Goal: Task Accomplishment & Management: Manage account settings

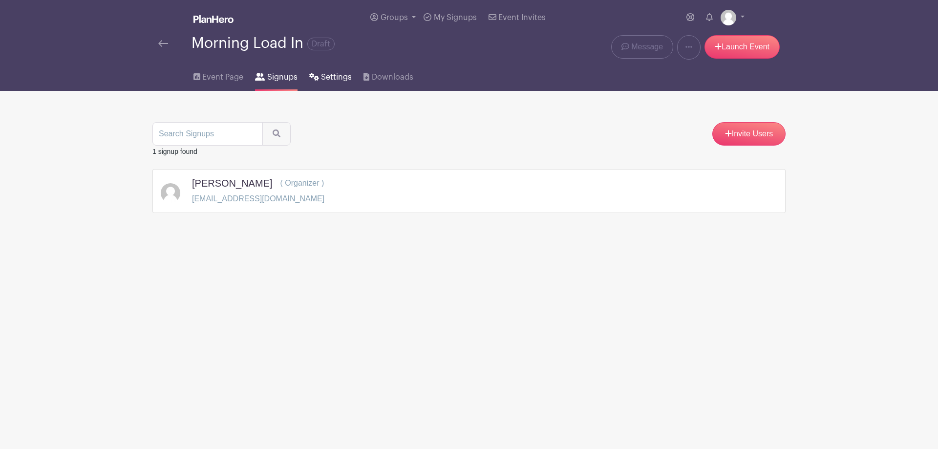
click at [337, 74] on span "Settings" at bounding box center [336, 77] width 31 height 12
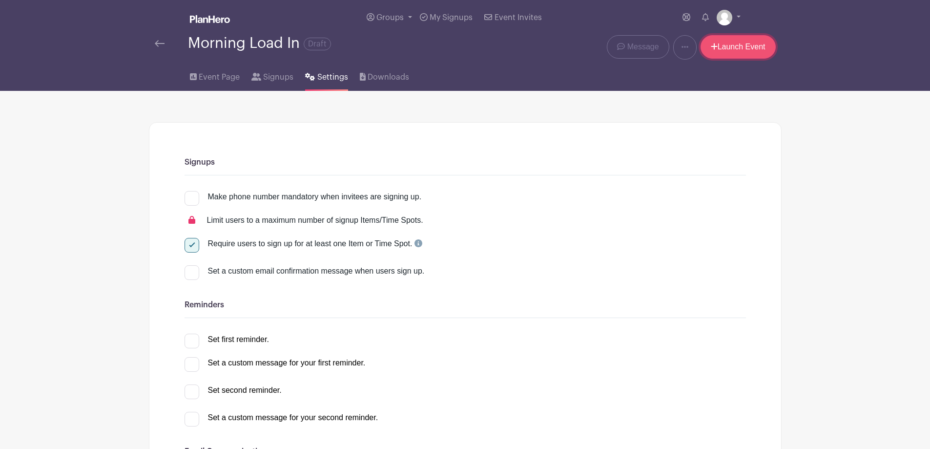
click at [725, 46] on link "Launch Event" at bounding box center [738, 46] width 75 height 23
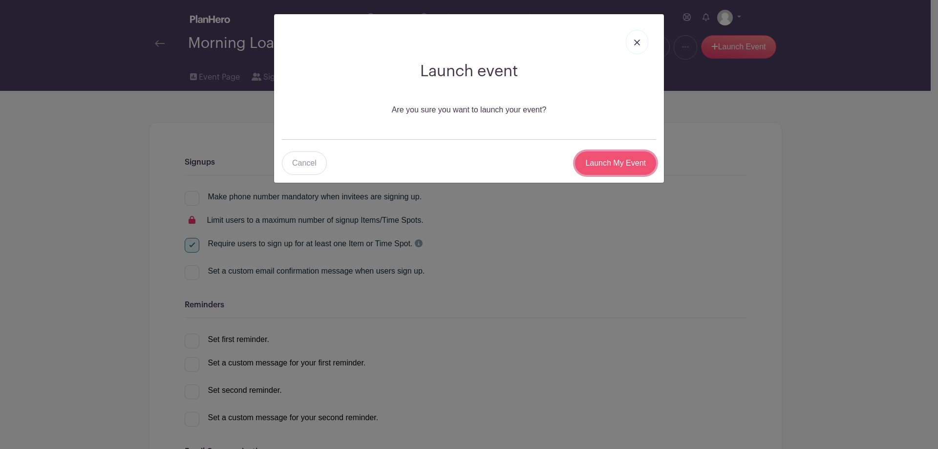
click at [616, 164] on input "Launch My Event" at bounding box center [615, 162] width 81 height 23
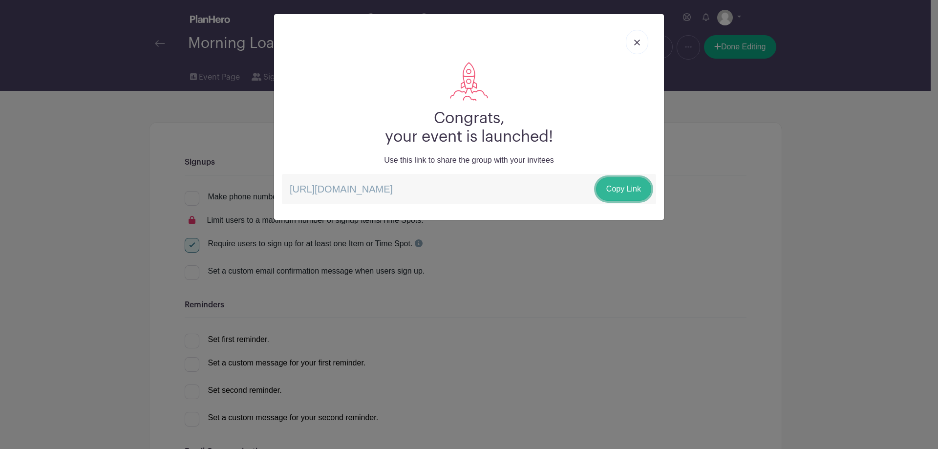
click at [627, 189] on link "Copy Link" at bounding box center [623, 188] width 55 height 23
click at [627, 44] on link at bounding box center [637, 42] width 22 height 24
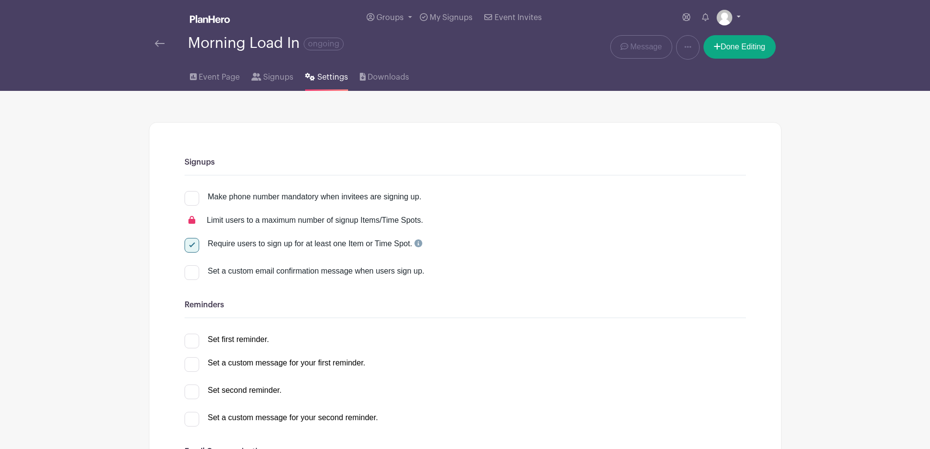
click at [737, 13] on link at bounding box center [729, 18] width 24 height 16
click at [529, 253] on div "Require users to sign up for at least one Item or Time Spot." at bounding box center [466, 247] width 562 height 27
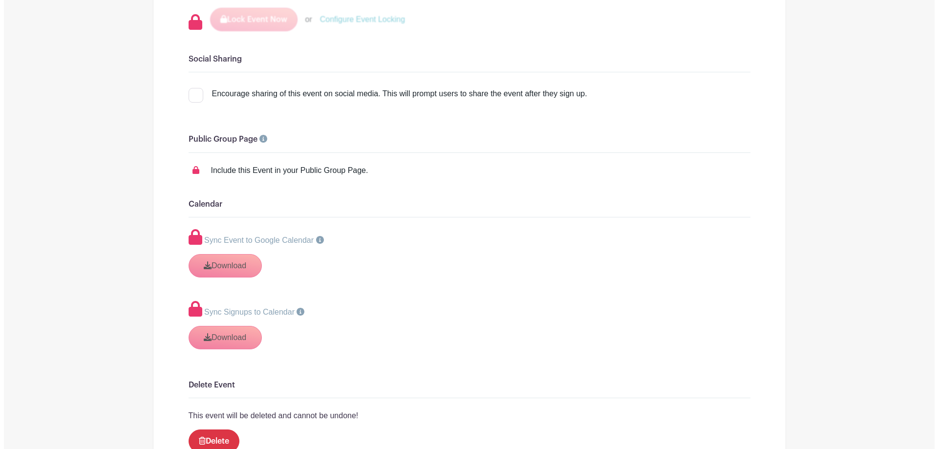
scroll to position [1200, 0]
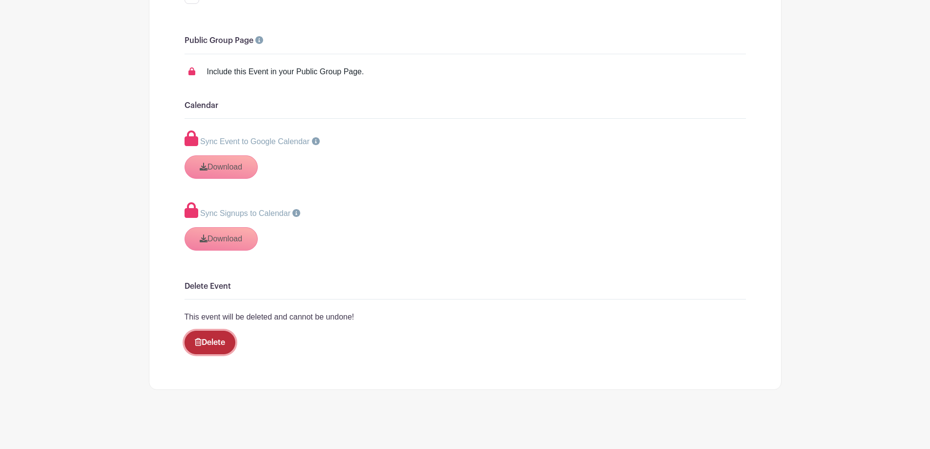
click at [210, 342] on link "Delete" at bounding box center [210, 342] width 51 height 23
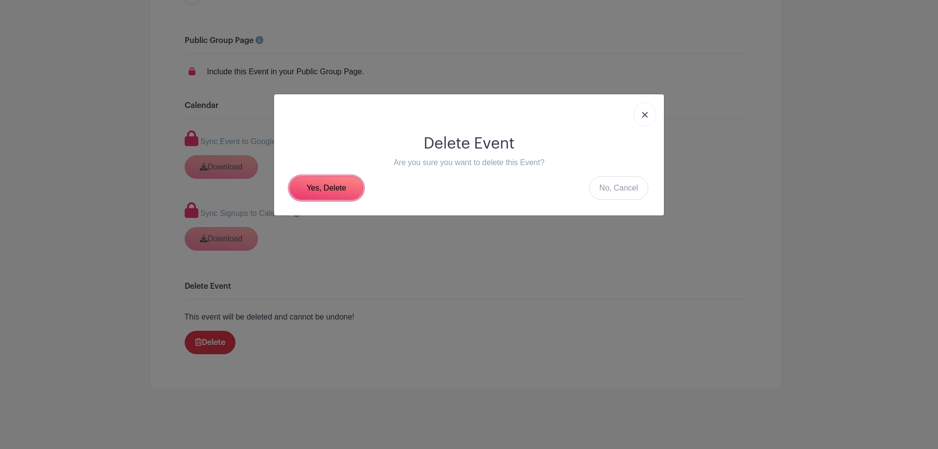
click at [319, 190] on link "Yes, Delete" at bounding box center [326, 187] width 73 height 23
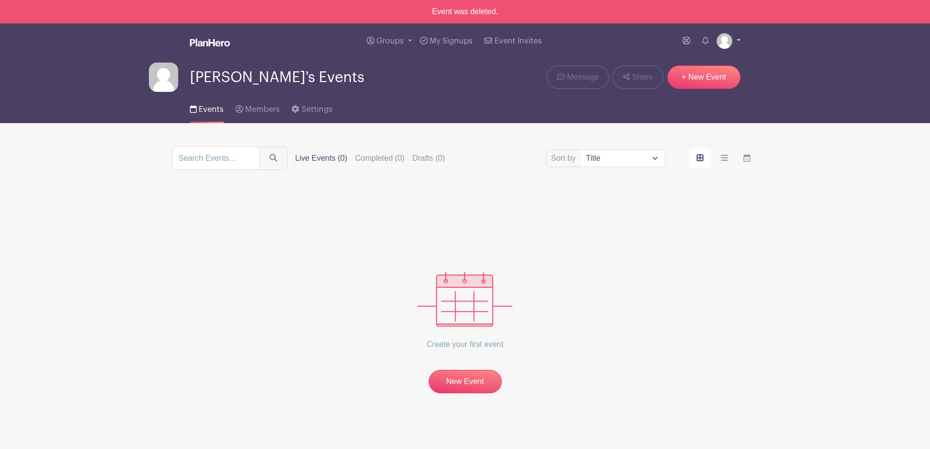
click at [732, 40] on img at bounding box center [725, 41] width 16 height 16
drag, startPoint x: 787, startPoint y: 55, endPoint x: 771, endPoint y: 54, distance: 15.7
click at [779, 55] on div "Groups All Groups Lauren's Events My Signups Event Invites My account Logout" at bounding box center [465, 40] width 645 height 35
